Goal: Register for event/course: Sign up to attend an event or enroll in a course

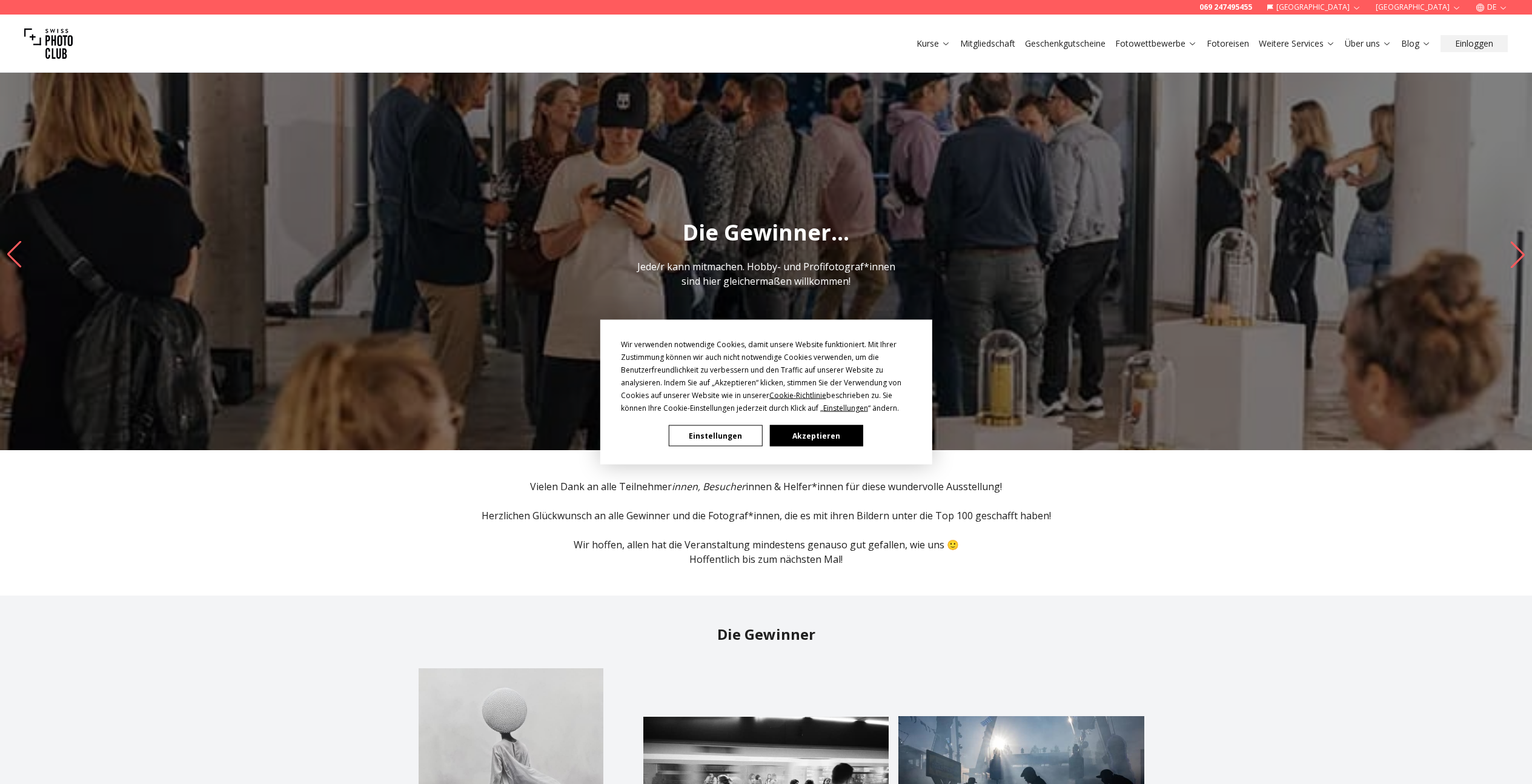
click at [1004, 41] on div "Wir verwenden notwendige Cookies, damit unsere Website funktioniert. Mit Ihrer …" at bounding box center [766, 392] width 1532 height 784
click at [979, 46] on div "Wir verwenden notwendige Cookies, damit unsere Website funktioniert. Mit Ihrer …" at bounding box center [766, 392] width 1532 height 784
click at [822, 434] on button "Akzeptieren" at bounding box center [816, 436] width 94 height 21
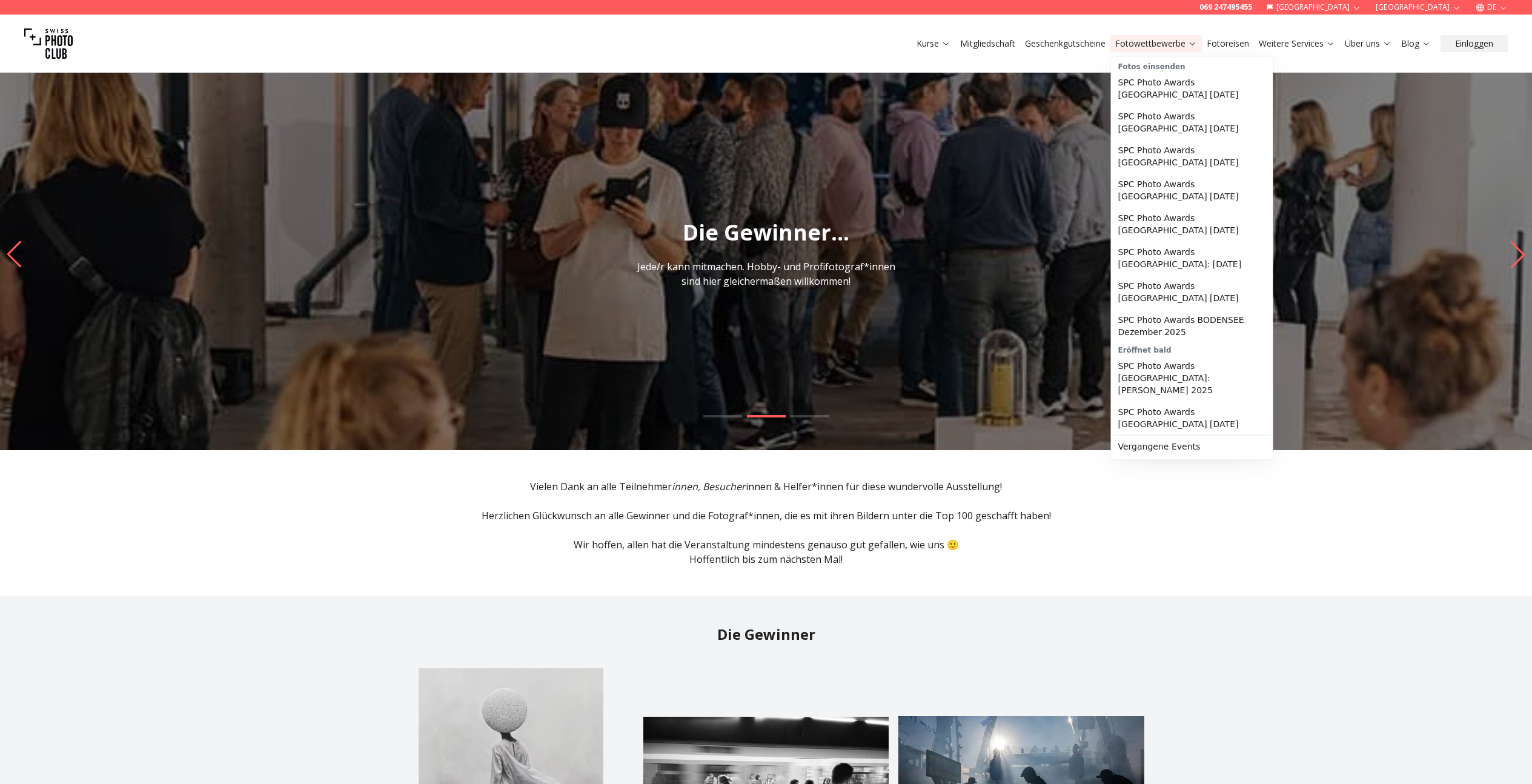
click at [1166, 47] on link "Fotowettbewerbe" at bounding box center [1156, 43] width 82 height 12
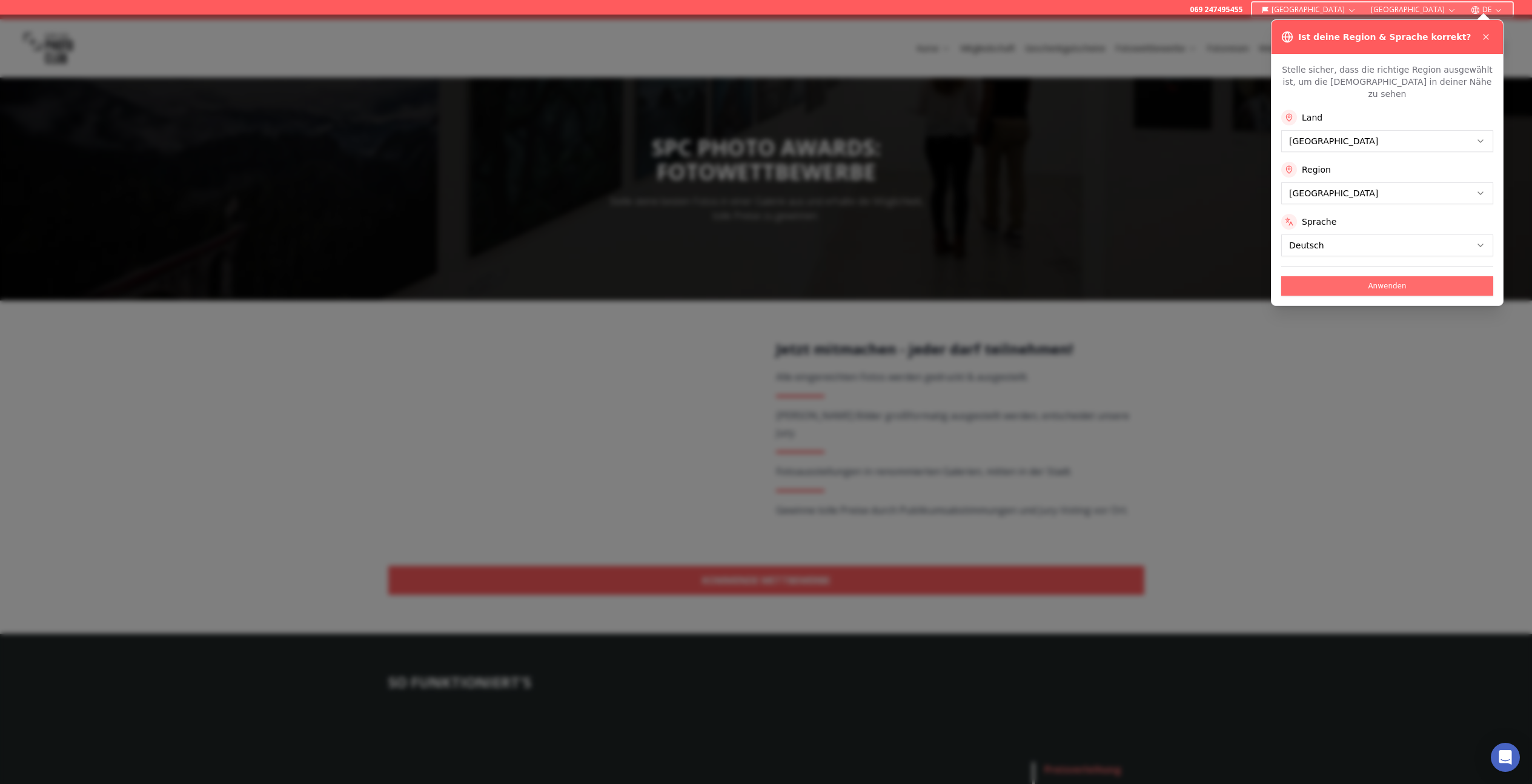
click at [1330, 276] on button "Anwenden" at bounding box center [1387, 286] width 212 height 19
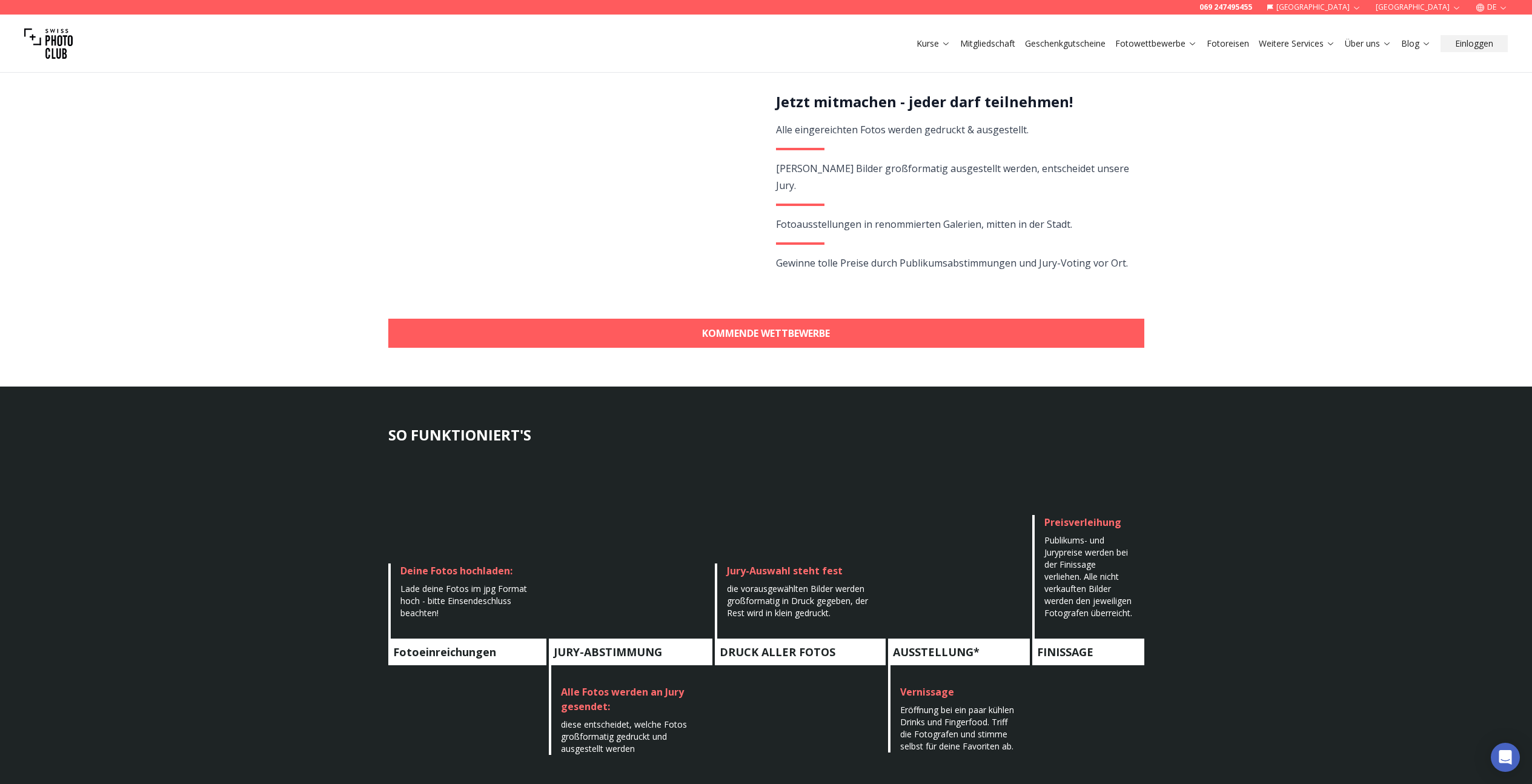
scroll to position [134, 0]
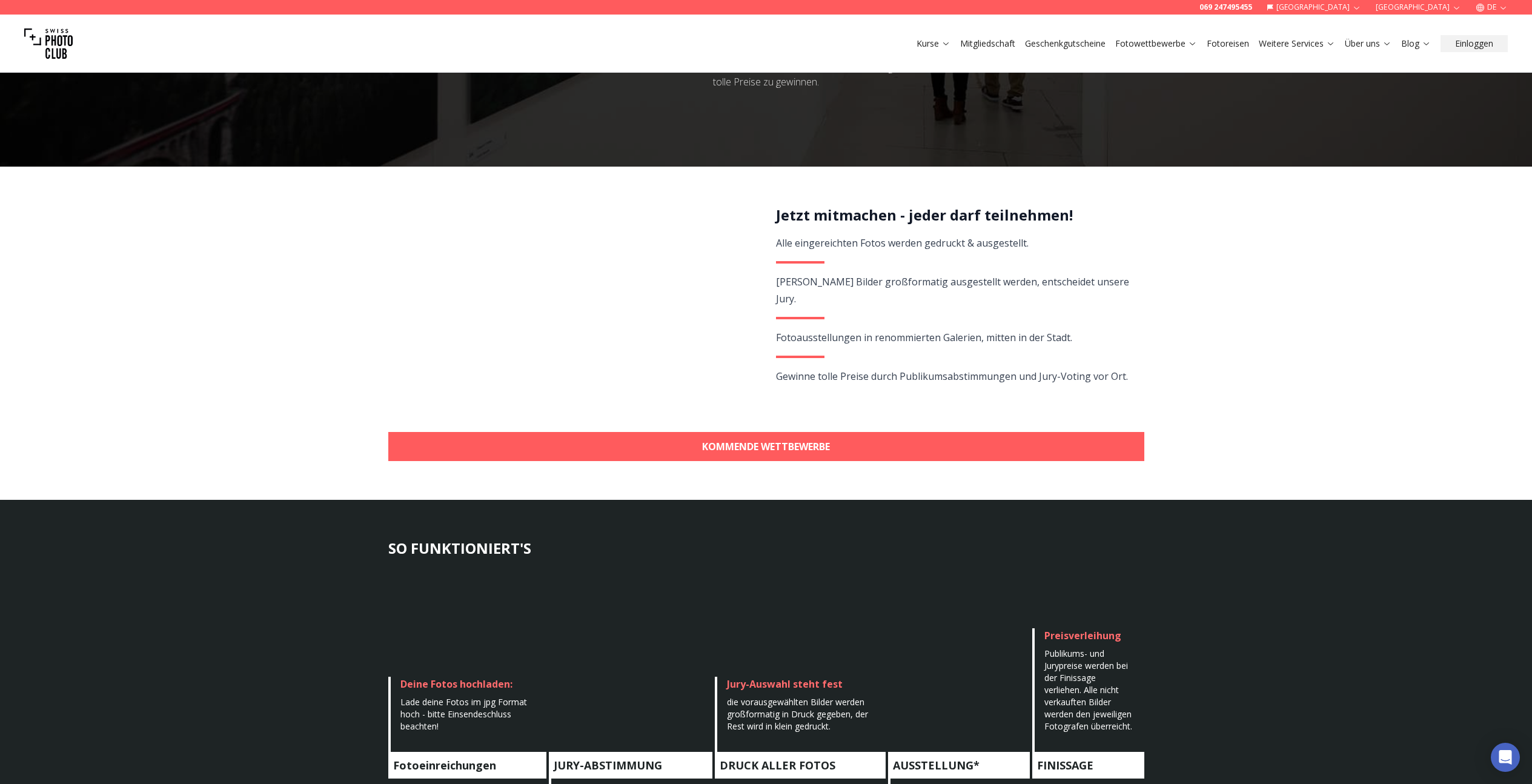
click at [996, 42] on link "Mitgliedschaft" at bounding box center [987, 43] width 55 height 12
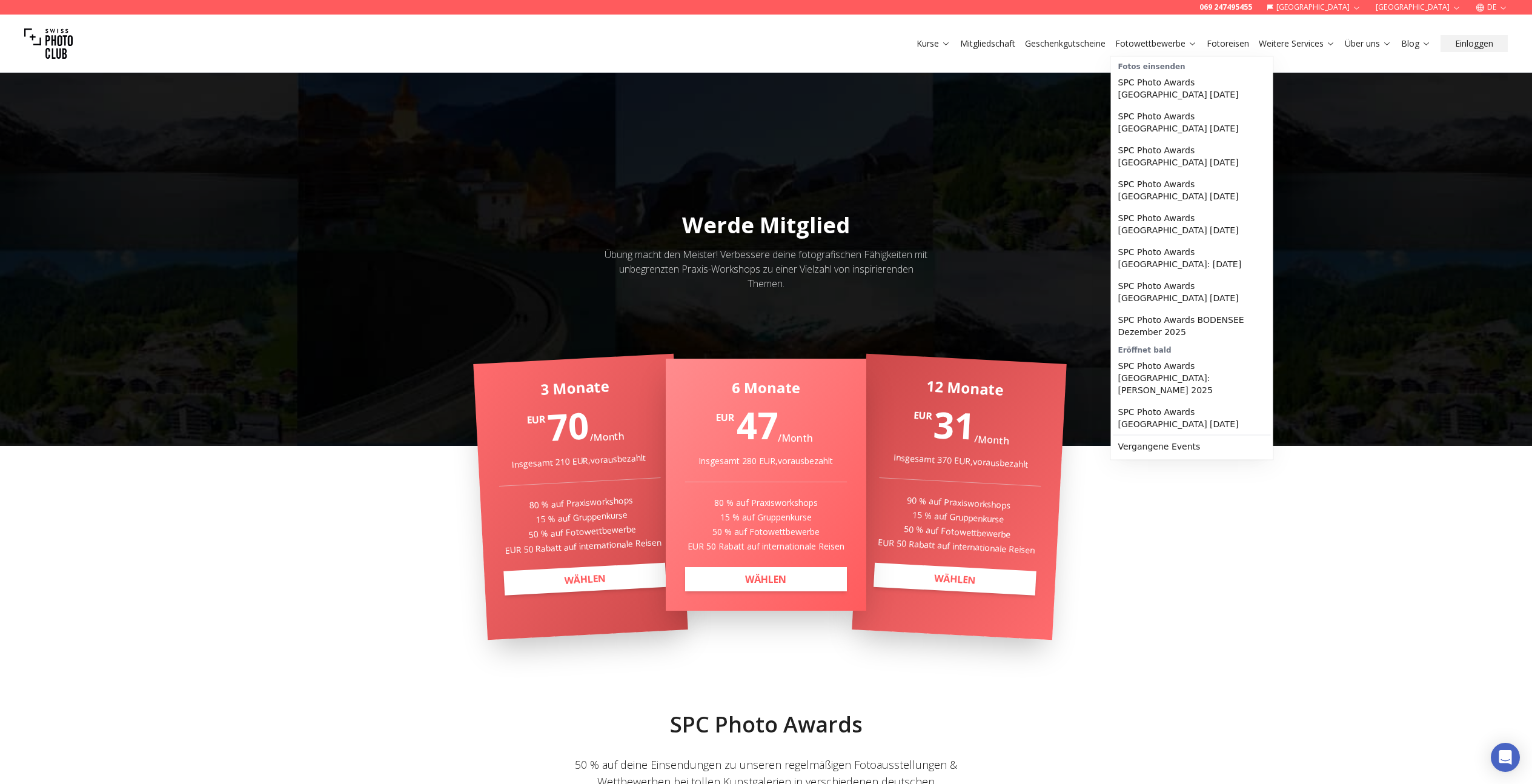
click at [1129, 41] on link "Fotowettbewerbe" at bounding box center [1156, 43] width 82 height 12
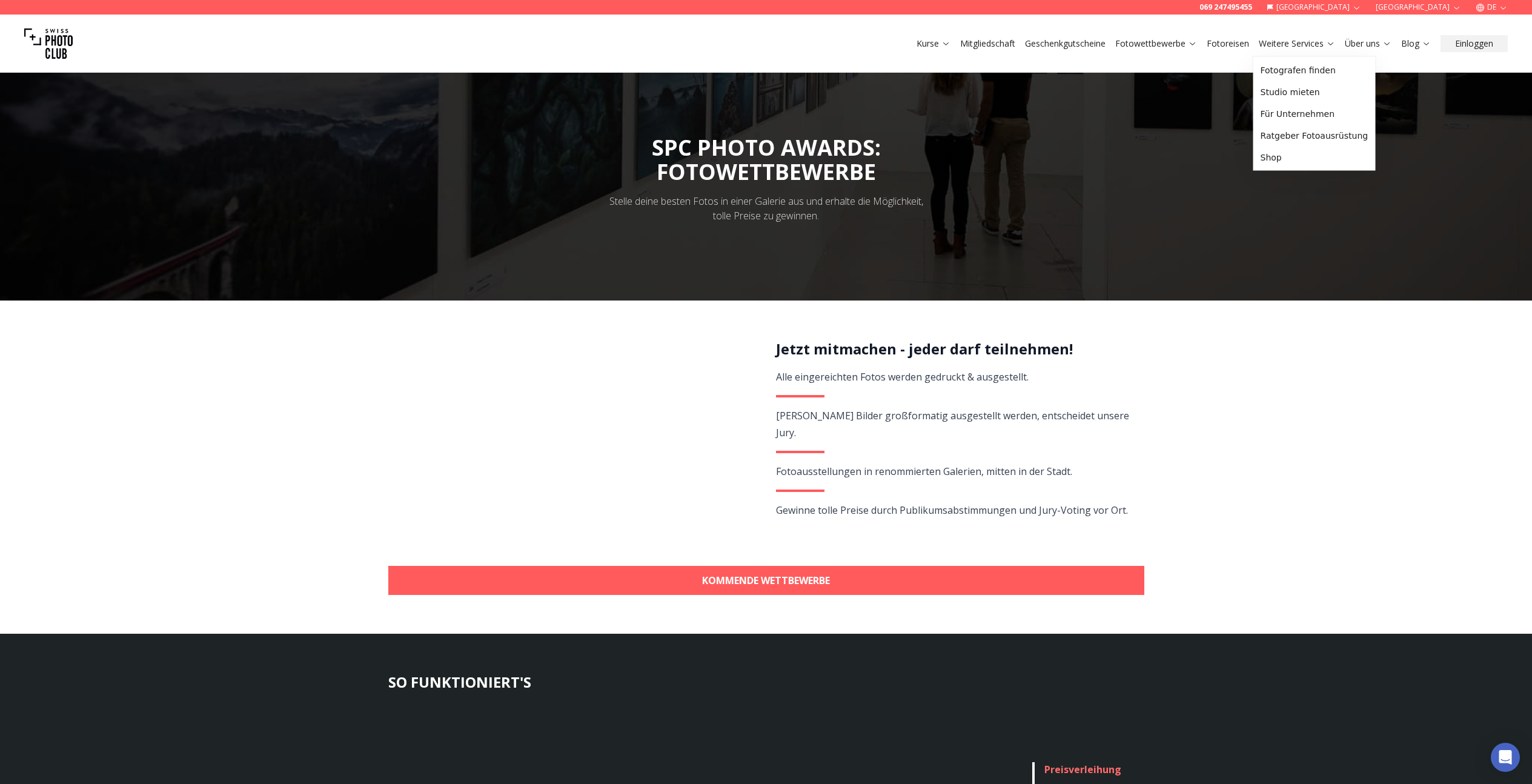
click at [1159, 41] on link "Fotowettbewerbe" at bounding box center [1156, 43] width 82 height 12
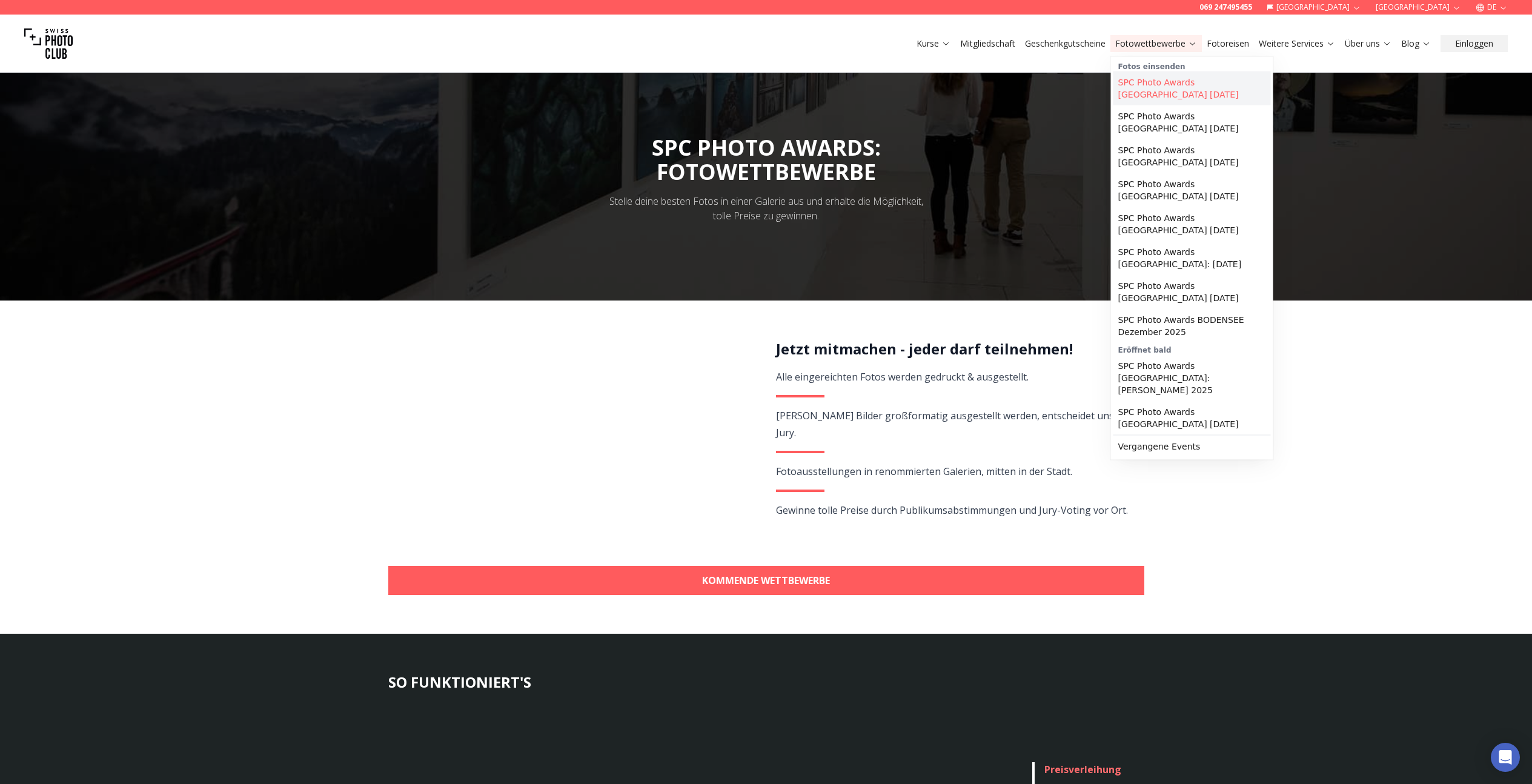
click at [1212, 85] on link "SPC Photo Awards [GEOGRAPHIC_DATA] [DATE]" at bounding box center [1192, 88] width 158 height 34
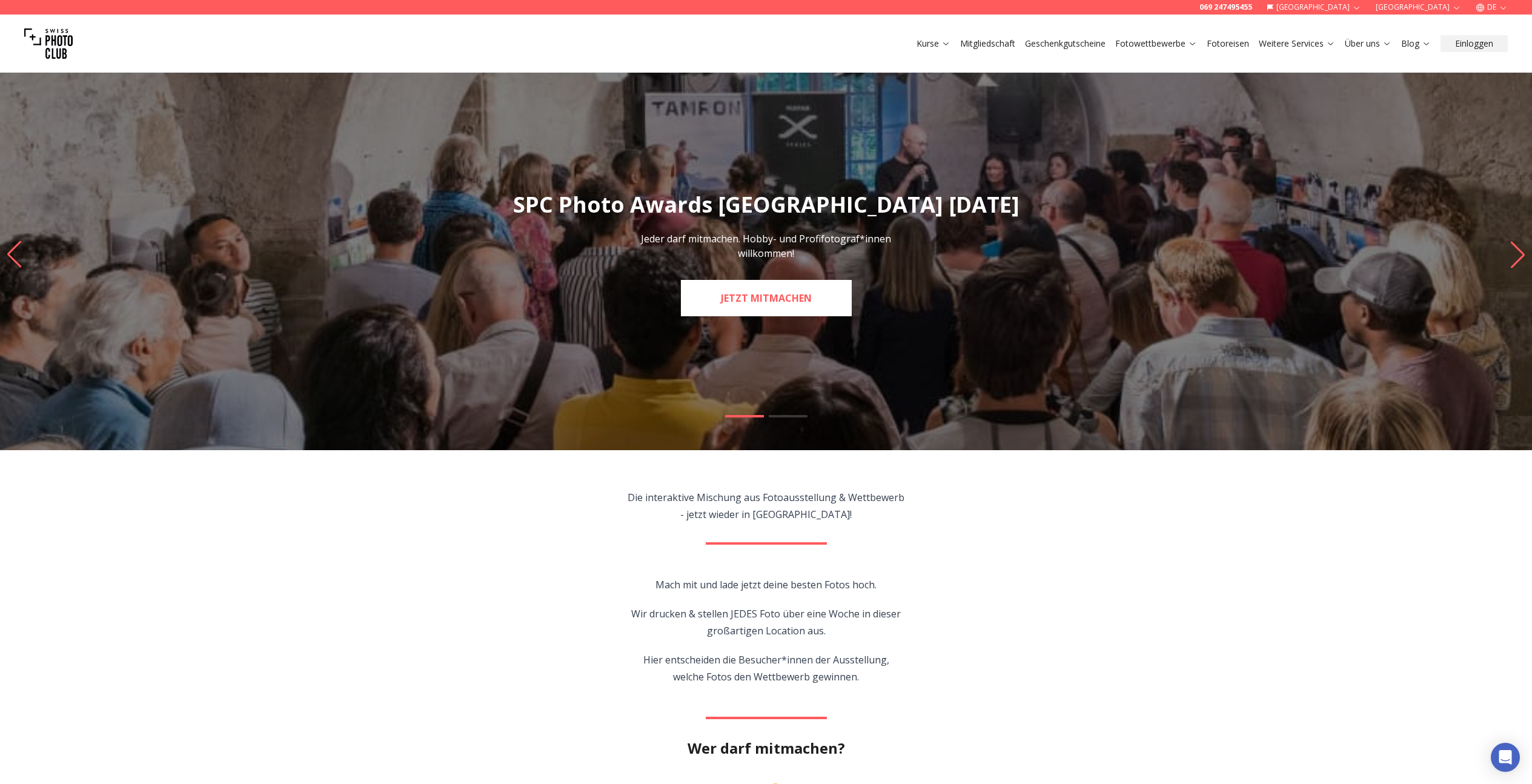
click at [802, 314] on link "JETZT MITMACHEN" at bounding box center [766, 298] width 171 height 36
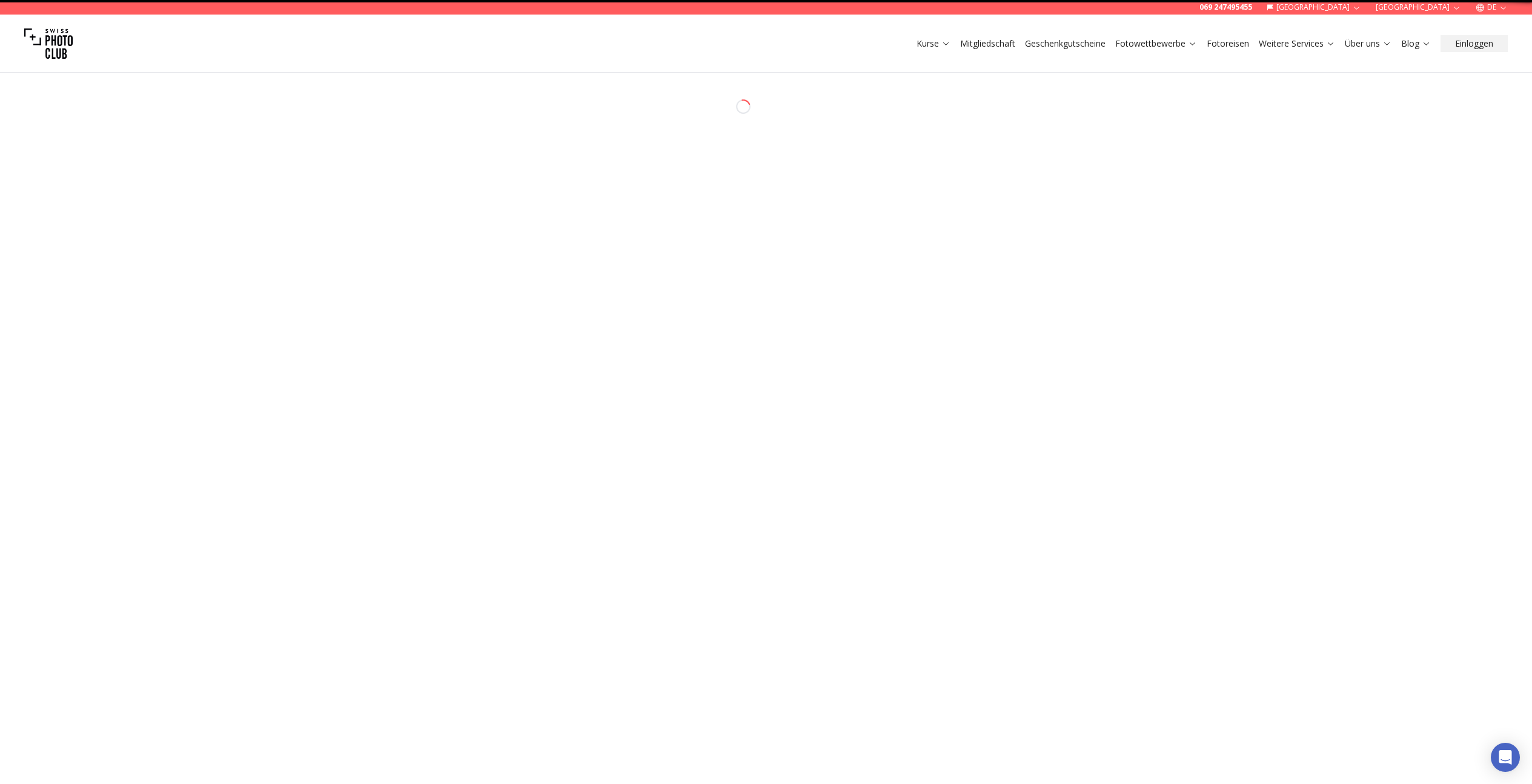
select select "*******"
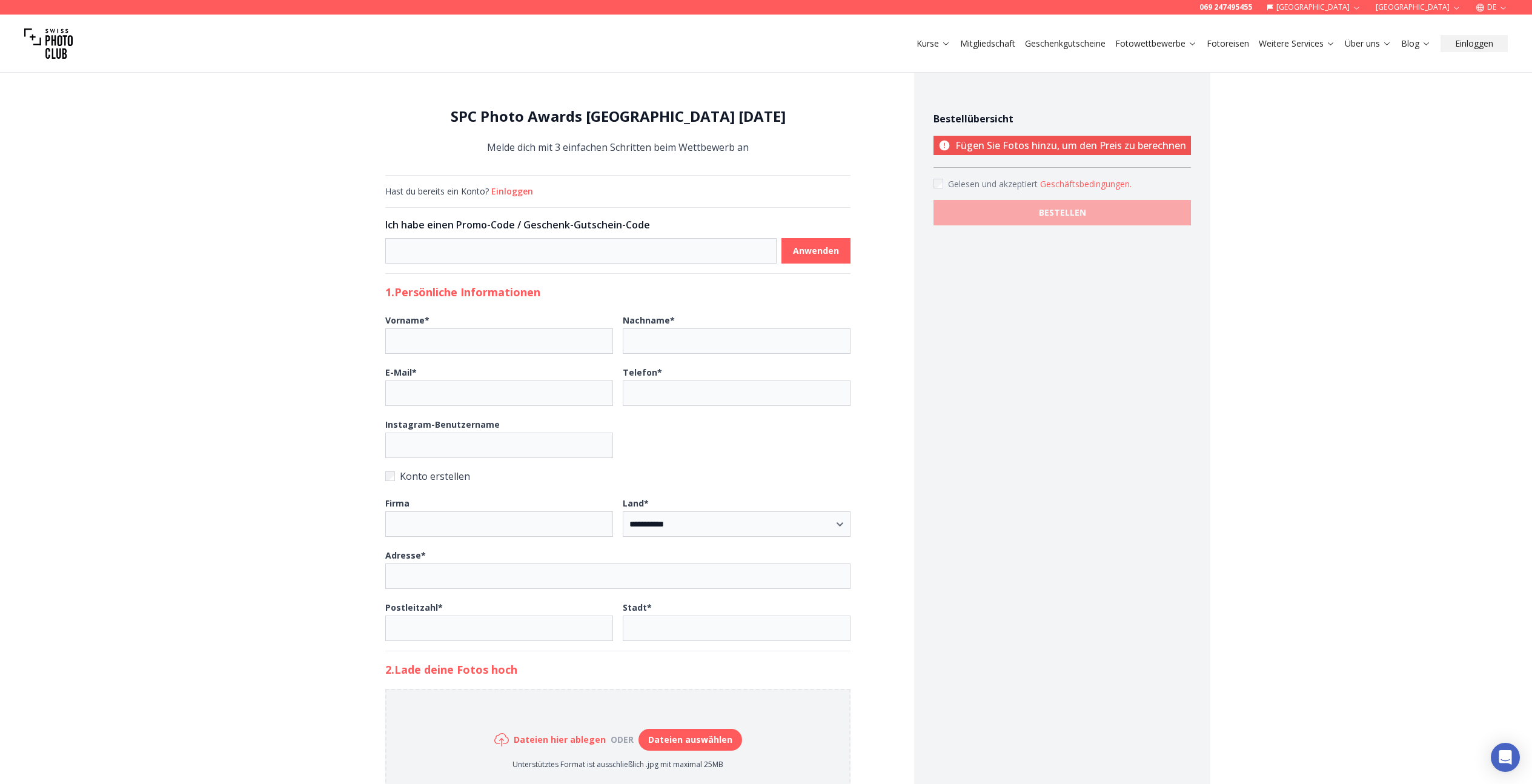
scroll to position [573, 0]
